Goal: Information Seeking & Learning: Learn about a topic

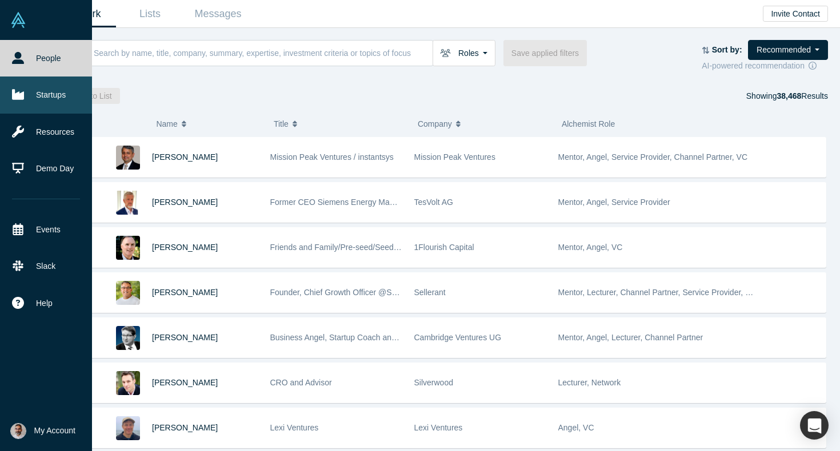
click at [21, 95] on icon at bounding box center [18, 95] width 12 height 10
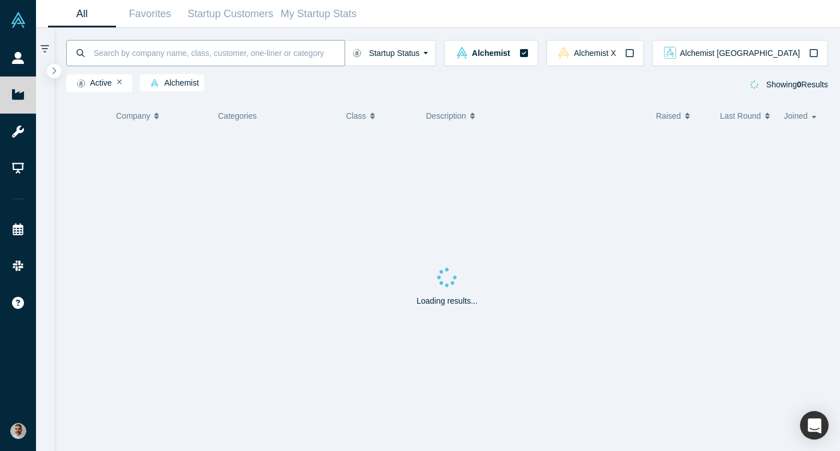
click at [175, 56] on input at bounding box center [219, 52] width 252 height 27
type input "atronous"
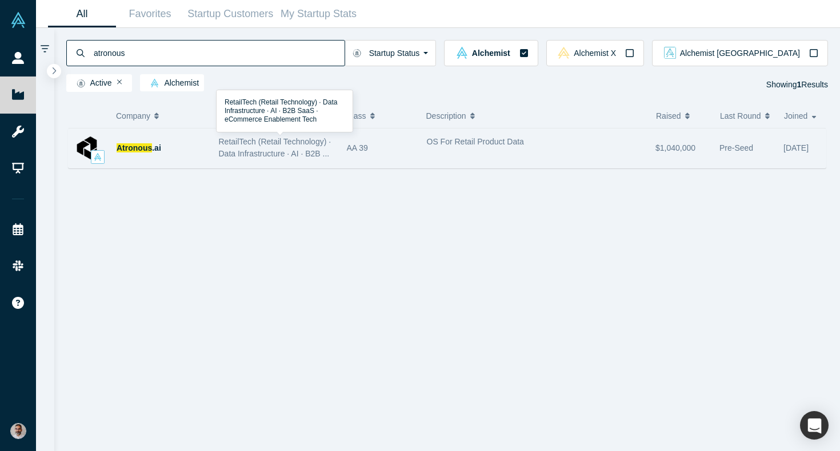
click at [233, 142] on span "RetailTech (Retail Technology) · Data Infrastructure · AI · B2B ..." at bounding box center [275, 147] width 113 height 21
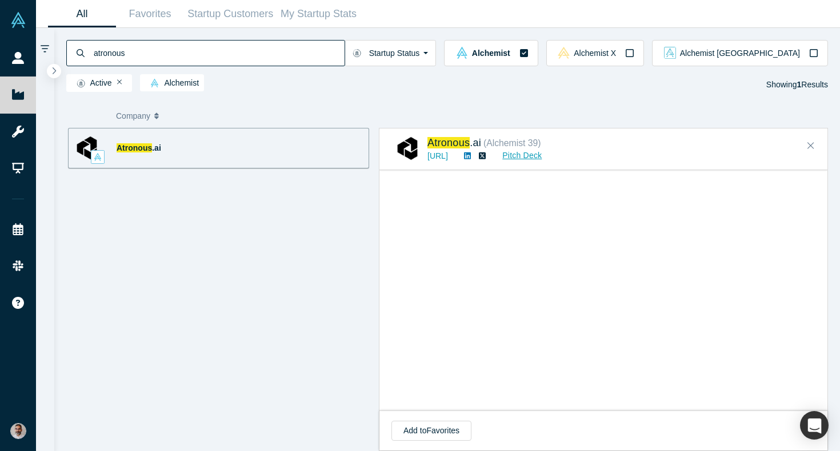
scroll to position [1055, 0]
